Goal: Information Seeking & Learning: Learn about a topic

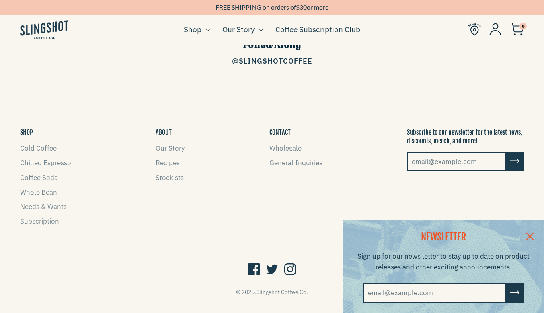
scroll to position [1146, 0]
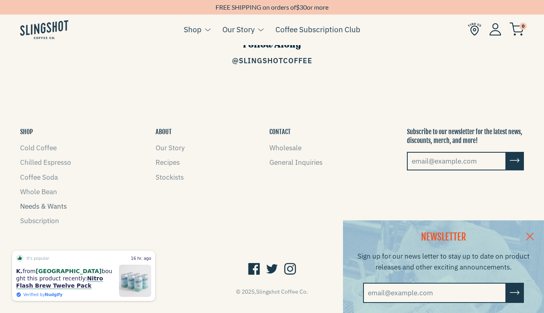
click at [39, 202] on link "Needs & Wants" at bounding box center [43, 206] width 47 height 9
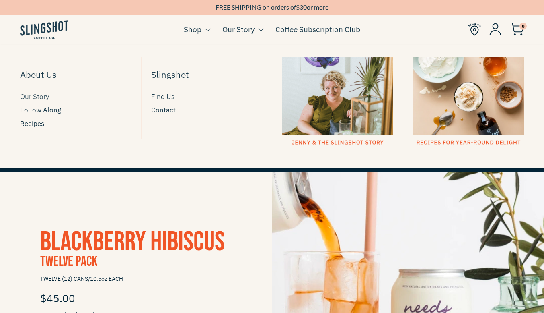
click at [40, 96] on span "Our Story" at bounding box center [34, 96] width 29 height 11
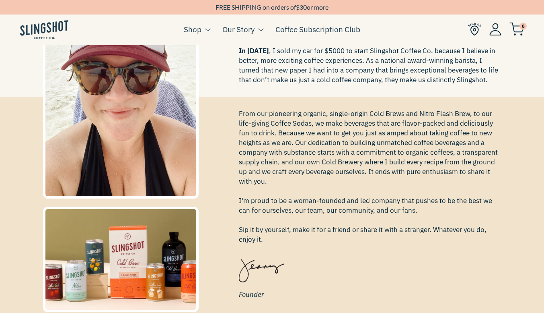
scroll to position [194, 0]
